Goal: Complete application form

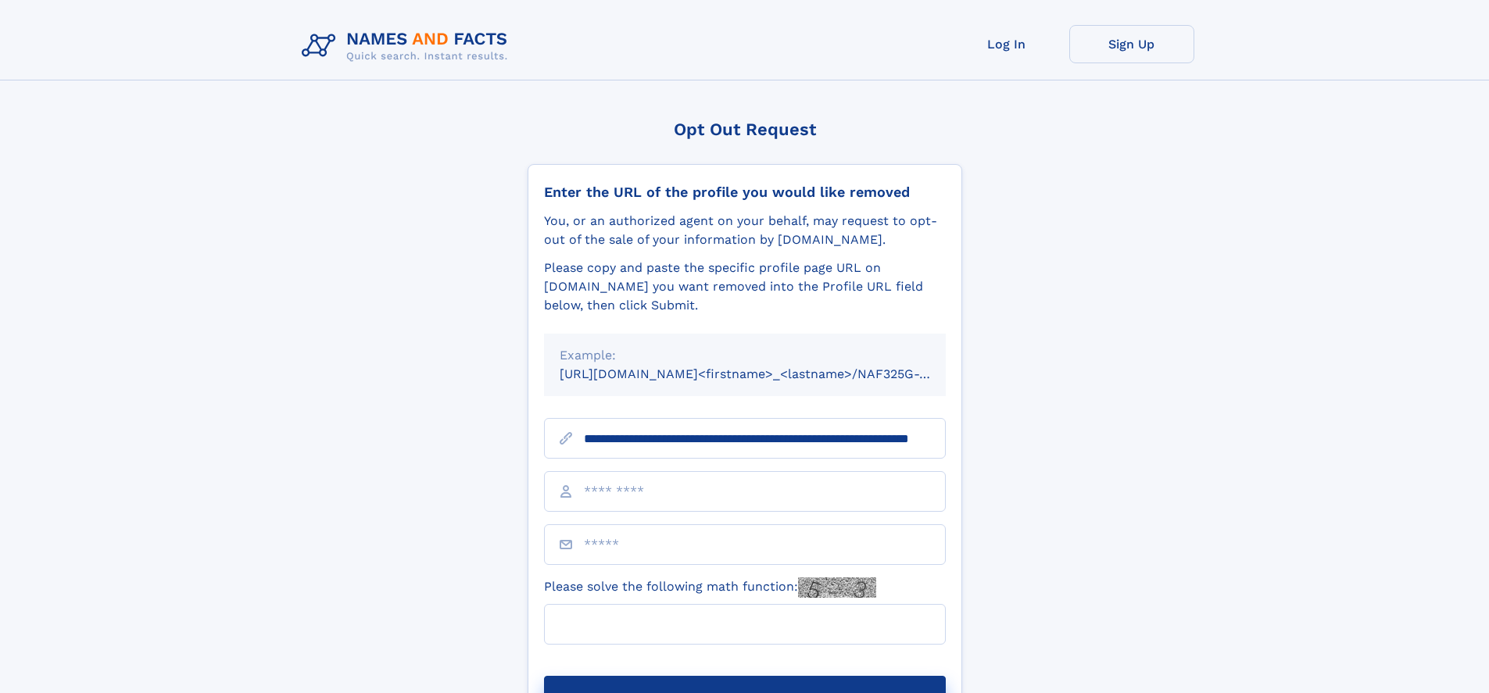
scroll to position [0, 125]
type input "**********"
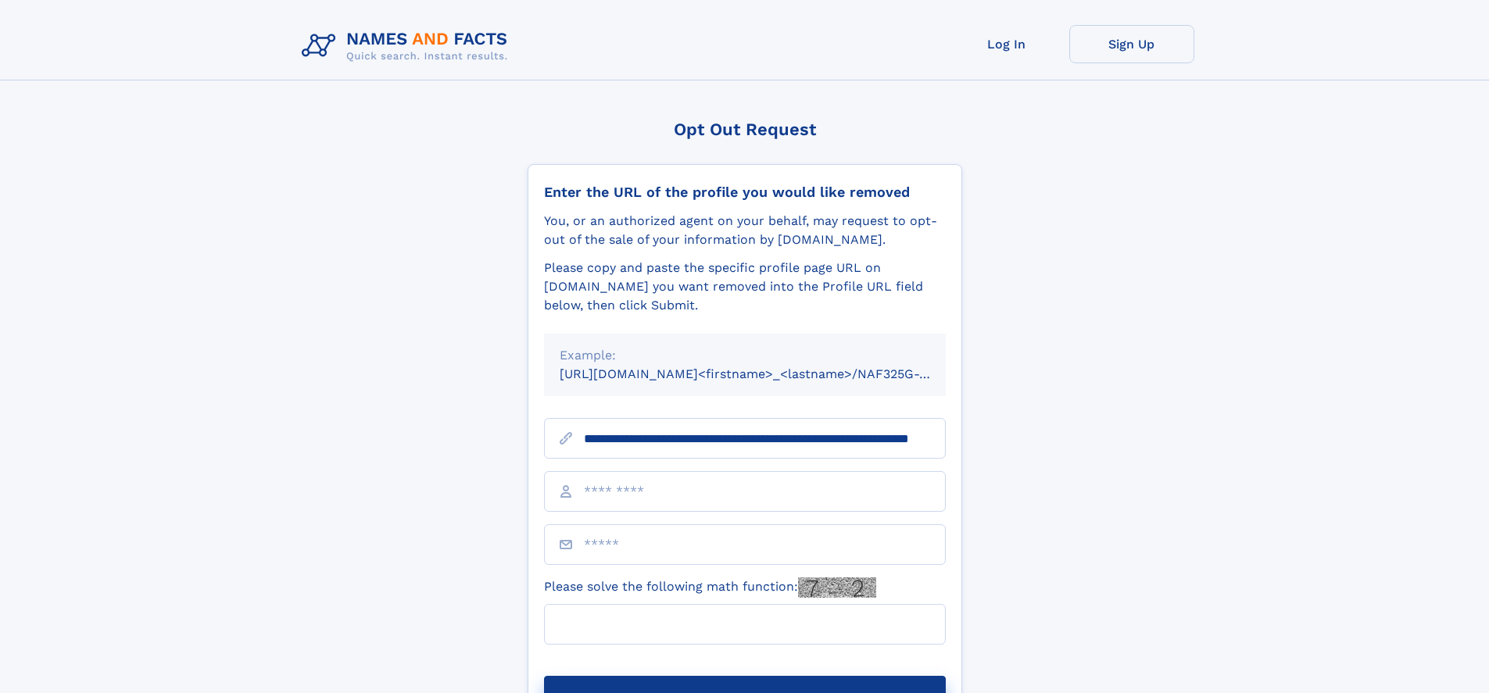
scroll to position [0, 125]
type input "**********"
